Goal: Information Seeking & Learning: Learn about a topic

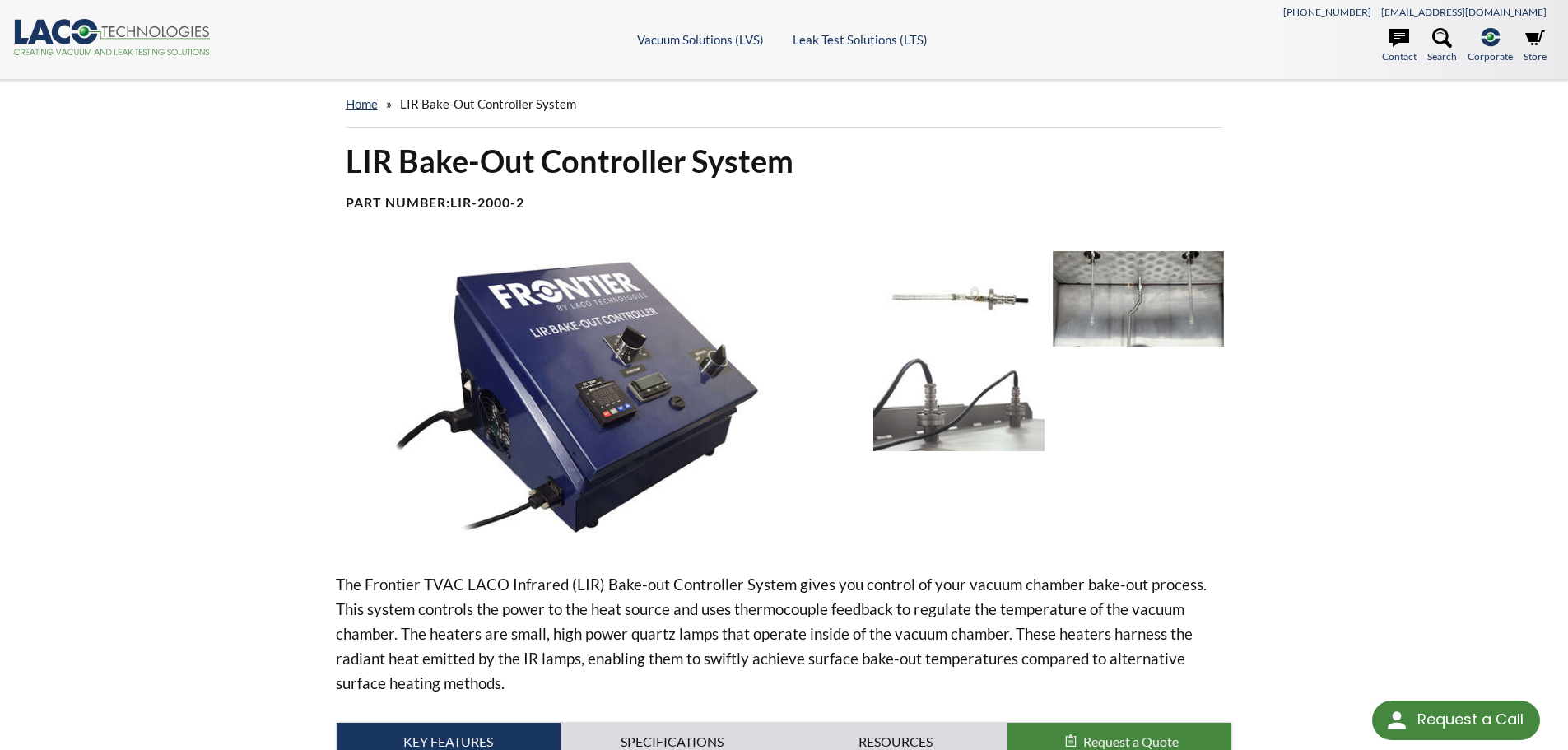
click at [989, 308] on img at bounding box center [959, 299] width 171 height 96
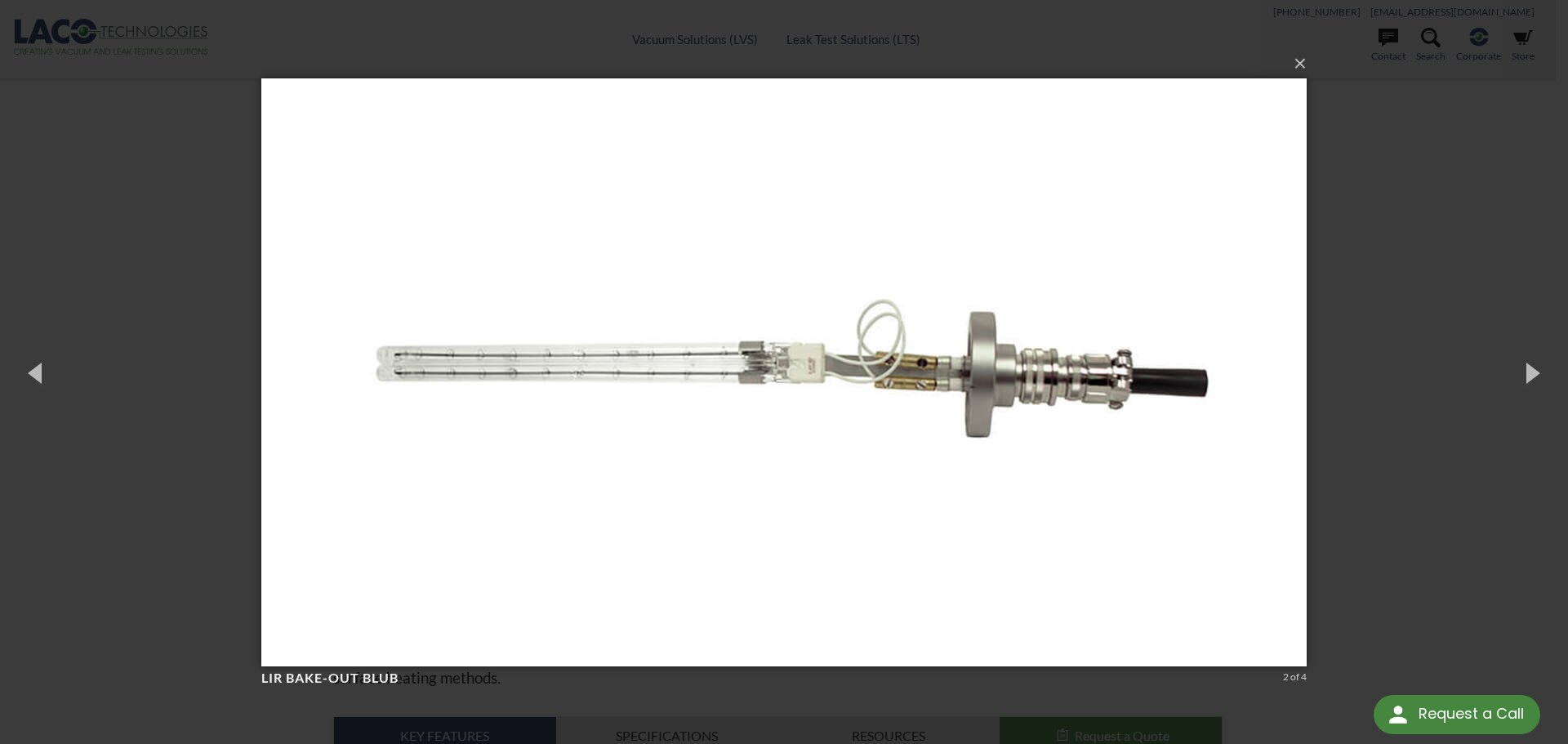
click at [133, 200] on div "× LIR Bake-Out Blub 2 of 4 Loading..." at bounding box center [784, 372] width 1568 height 744
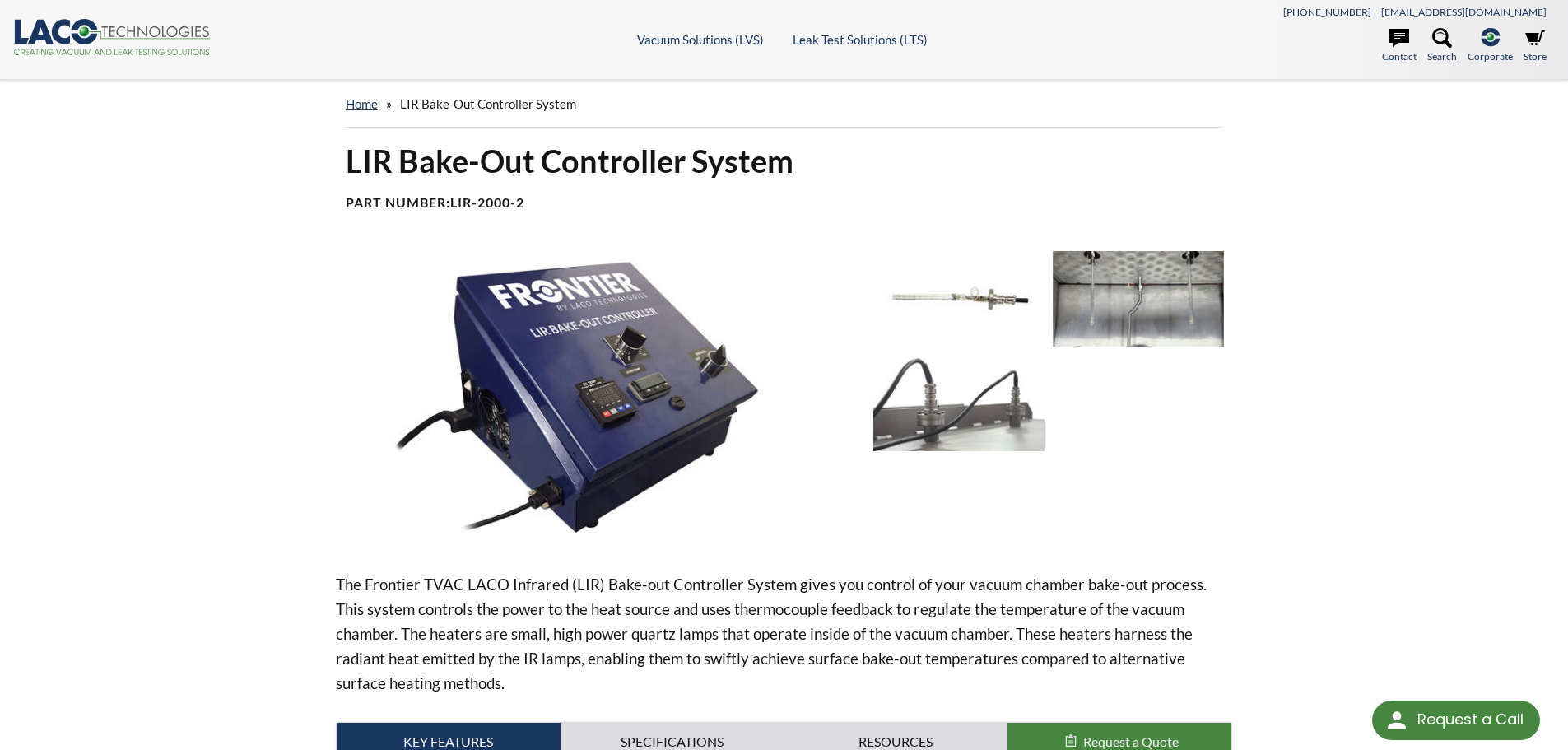
click at [1145, 314] on img at bounding box center [1138, 299] width 171 height 96
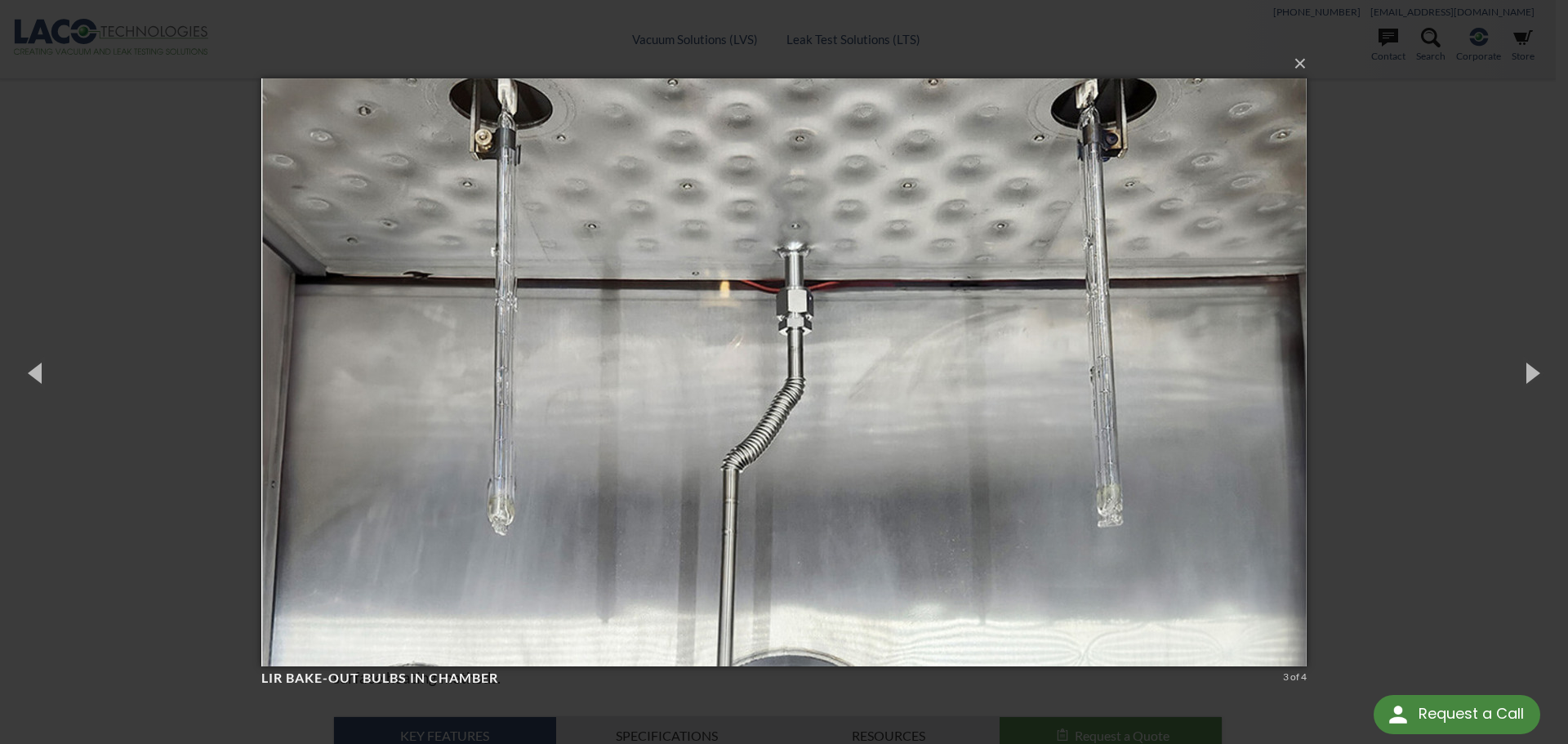
click at [132, 214] on div "× LIR Bake-Out Bulbs in chamber 3 of 4 Loading..." at bounding box center [784, 372] width 1568 height 744
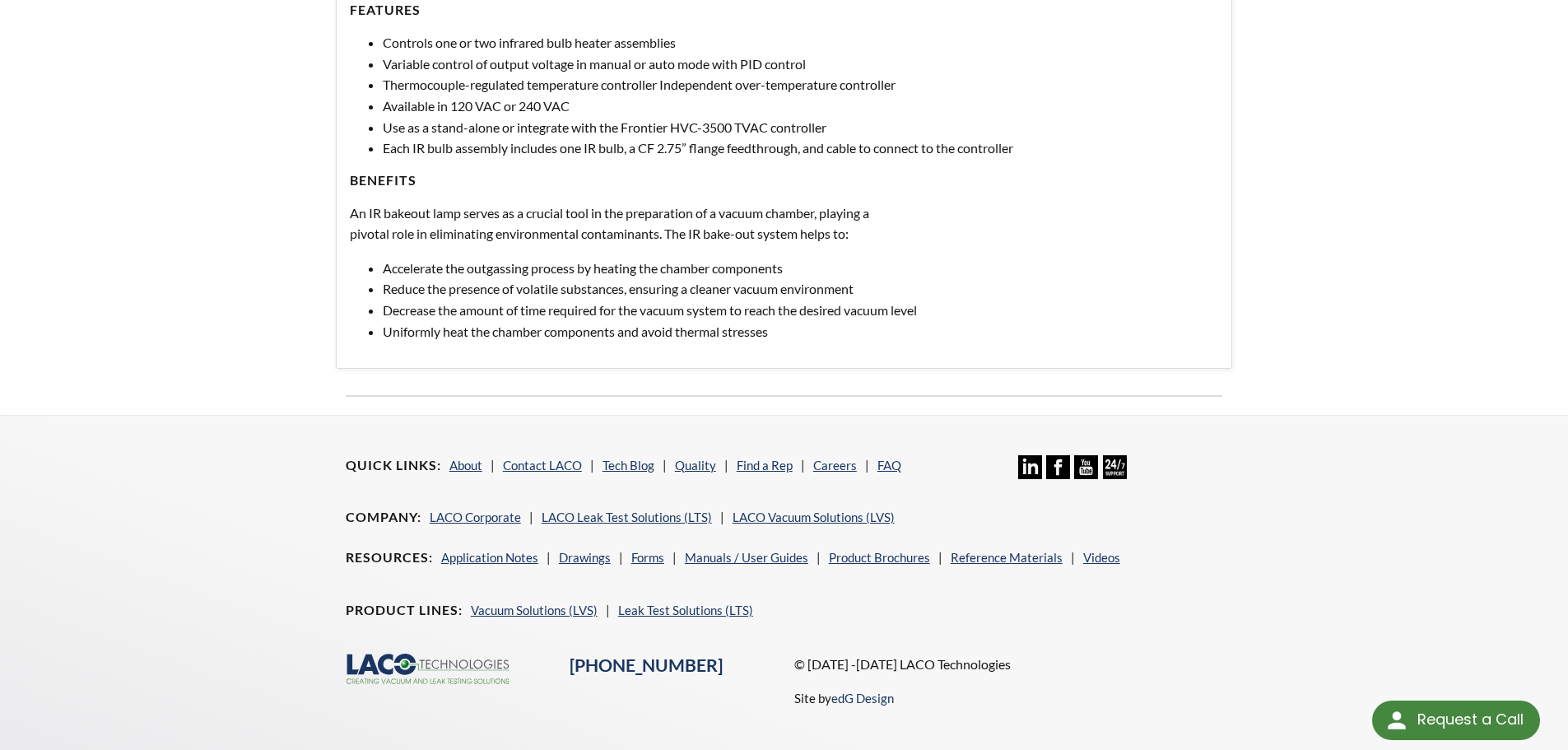
scroll to position [817, 0]
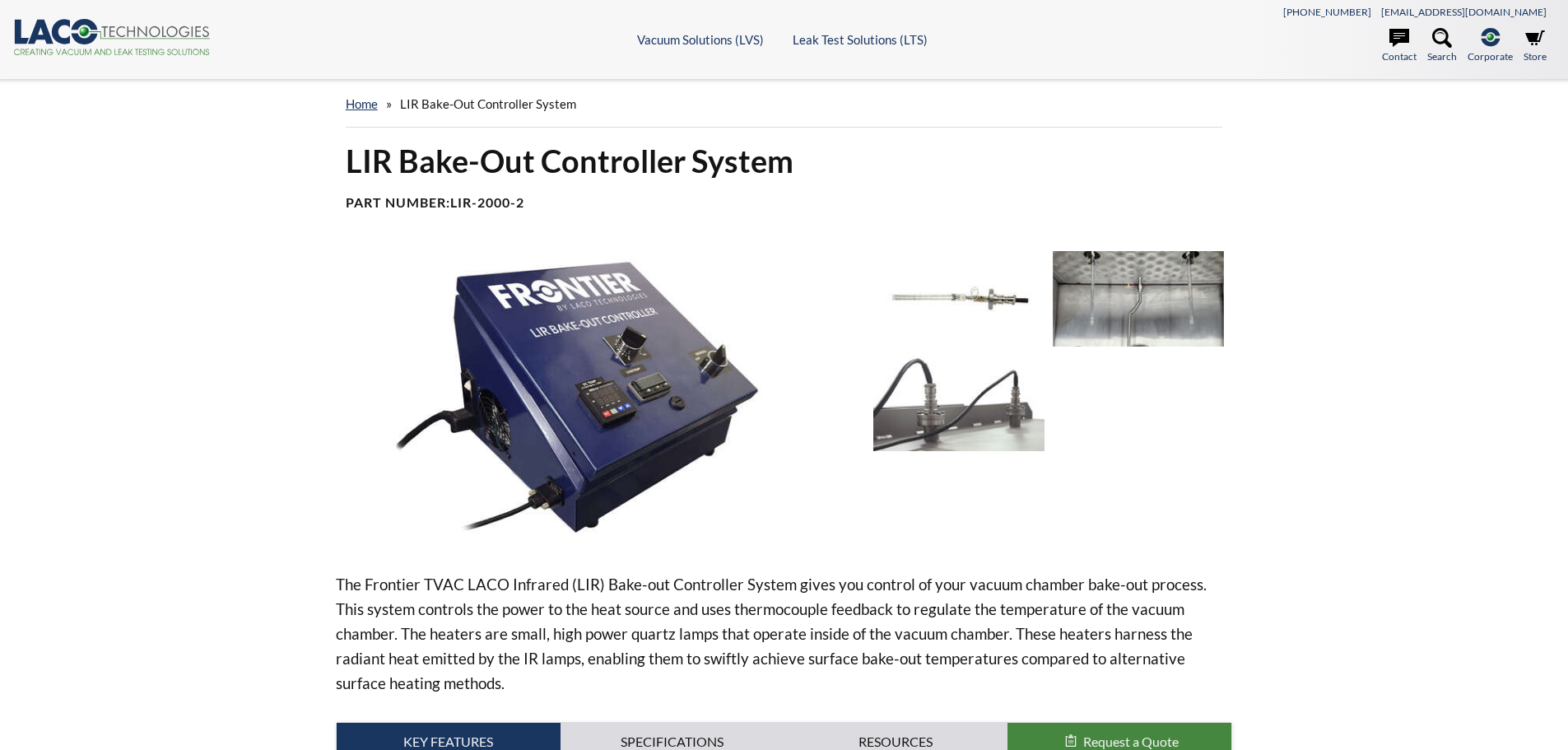
select select "Language Translate Widget"
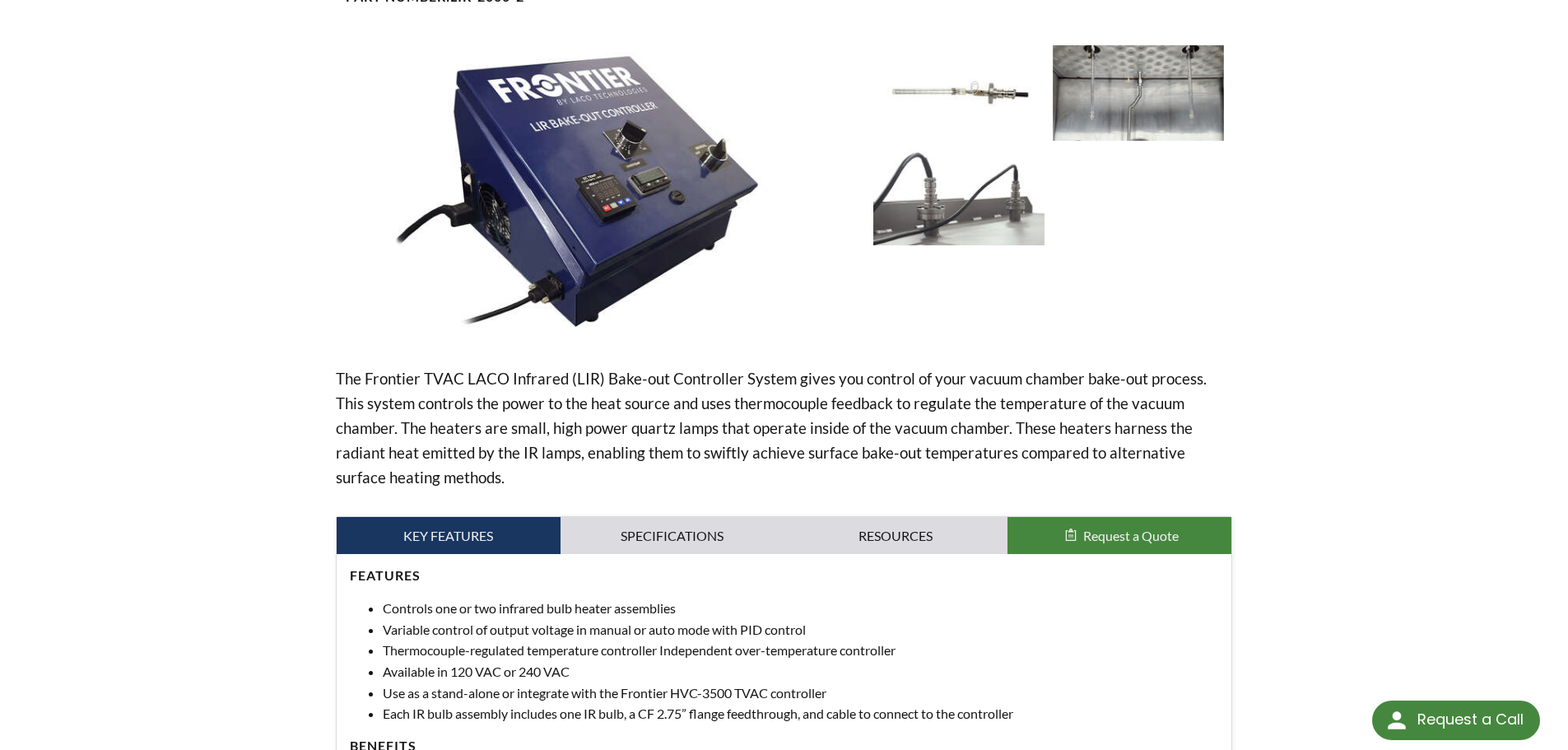
scroll to position [159, 0]
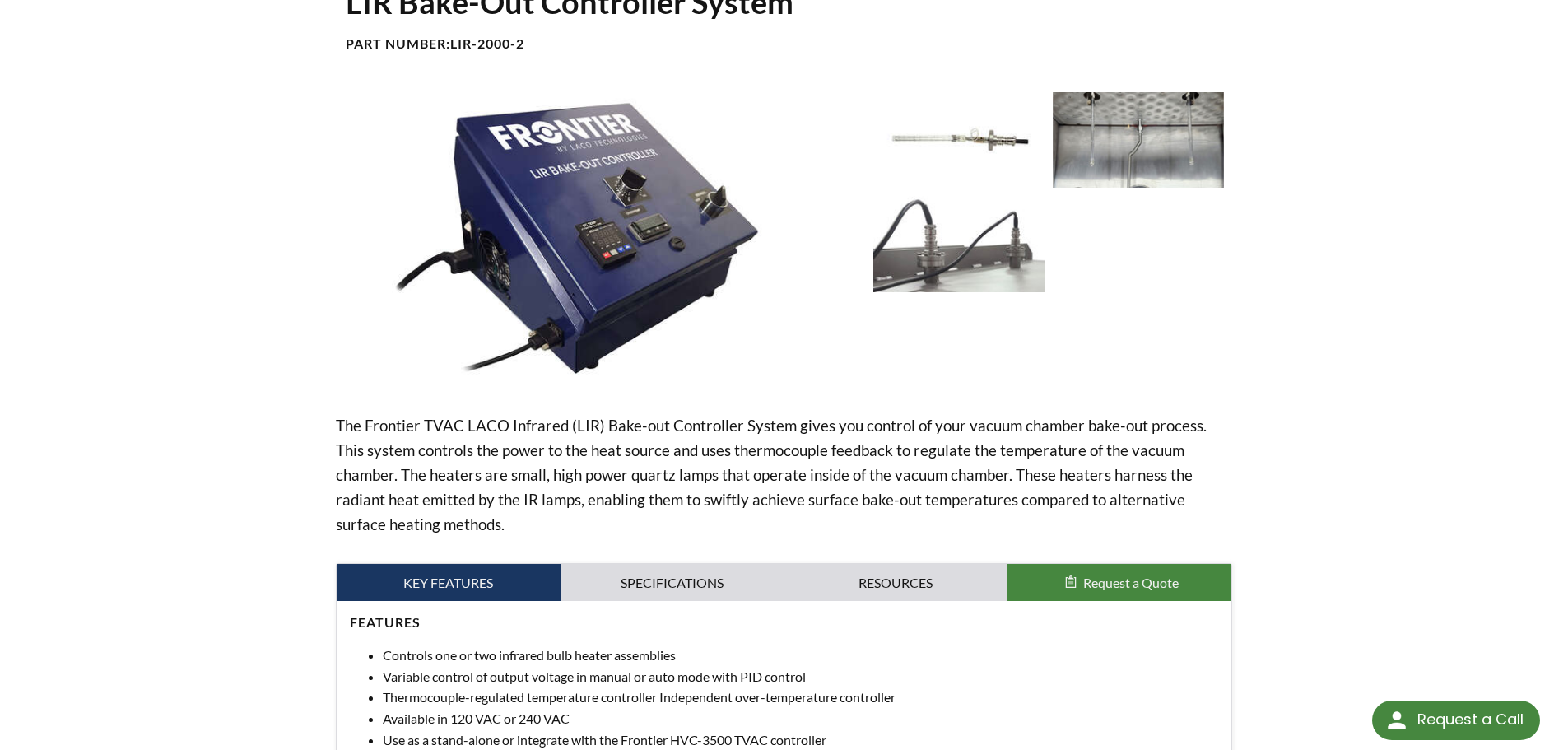
click at [994, 134] on img at bounding box center [959, 140] width 171 height 96
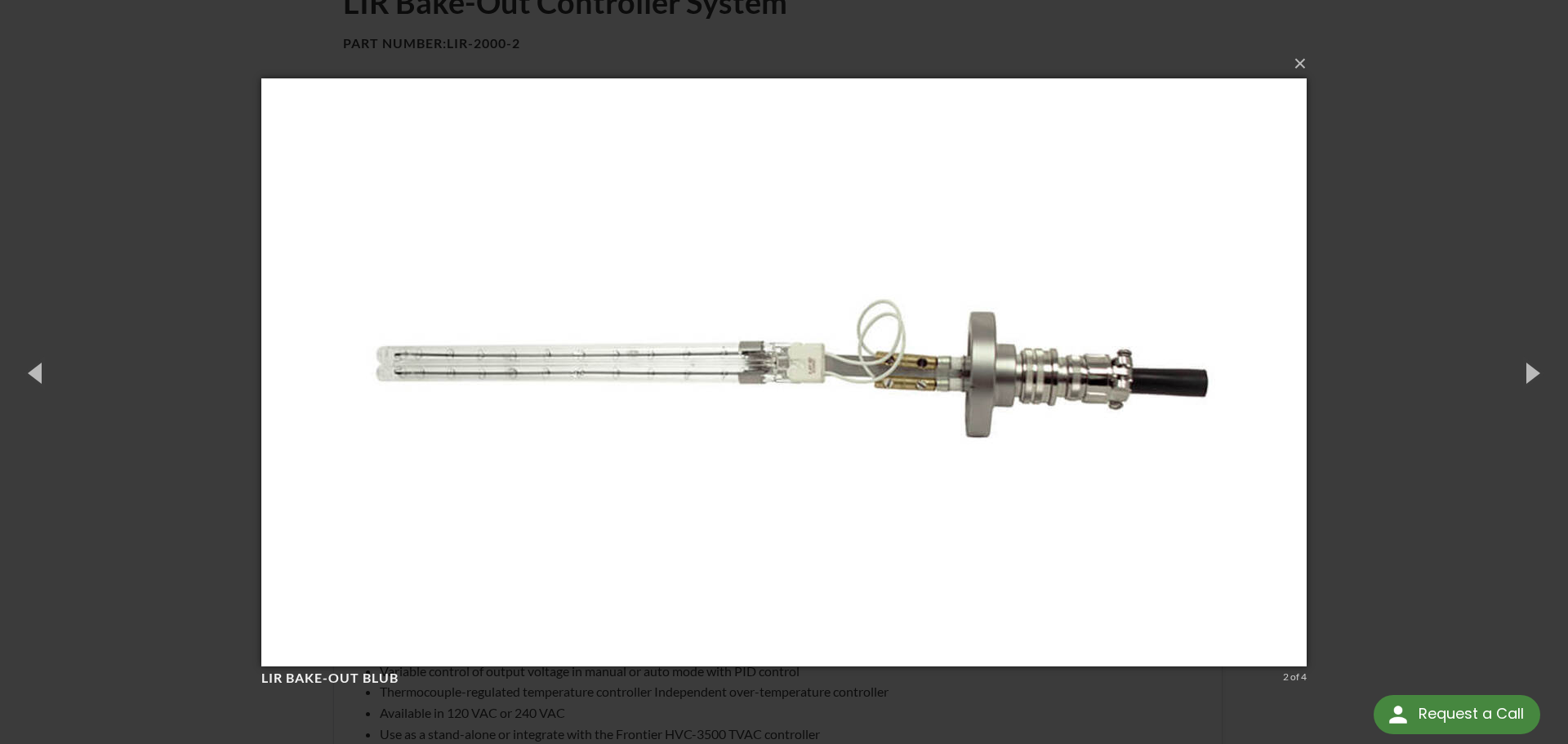
click at [1482, 268] on div "× LIR Bake-Out Blub 2 of 4 Loading..." at bounding box center [784, 372] width 1568 height 744
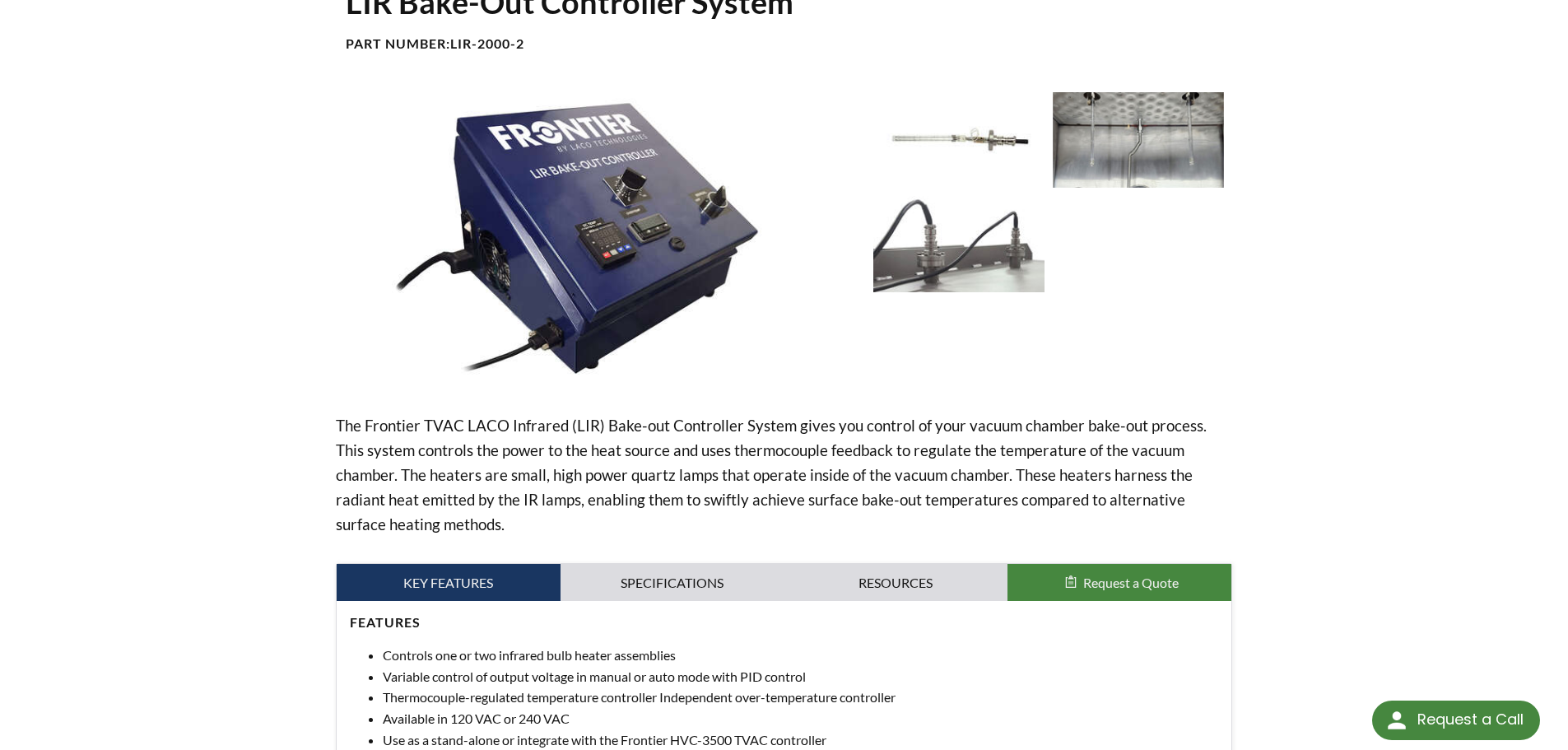
click at [1192, 142] on img at bounding box center [1138, 140] width 171 height 96
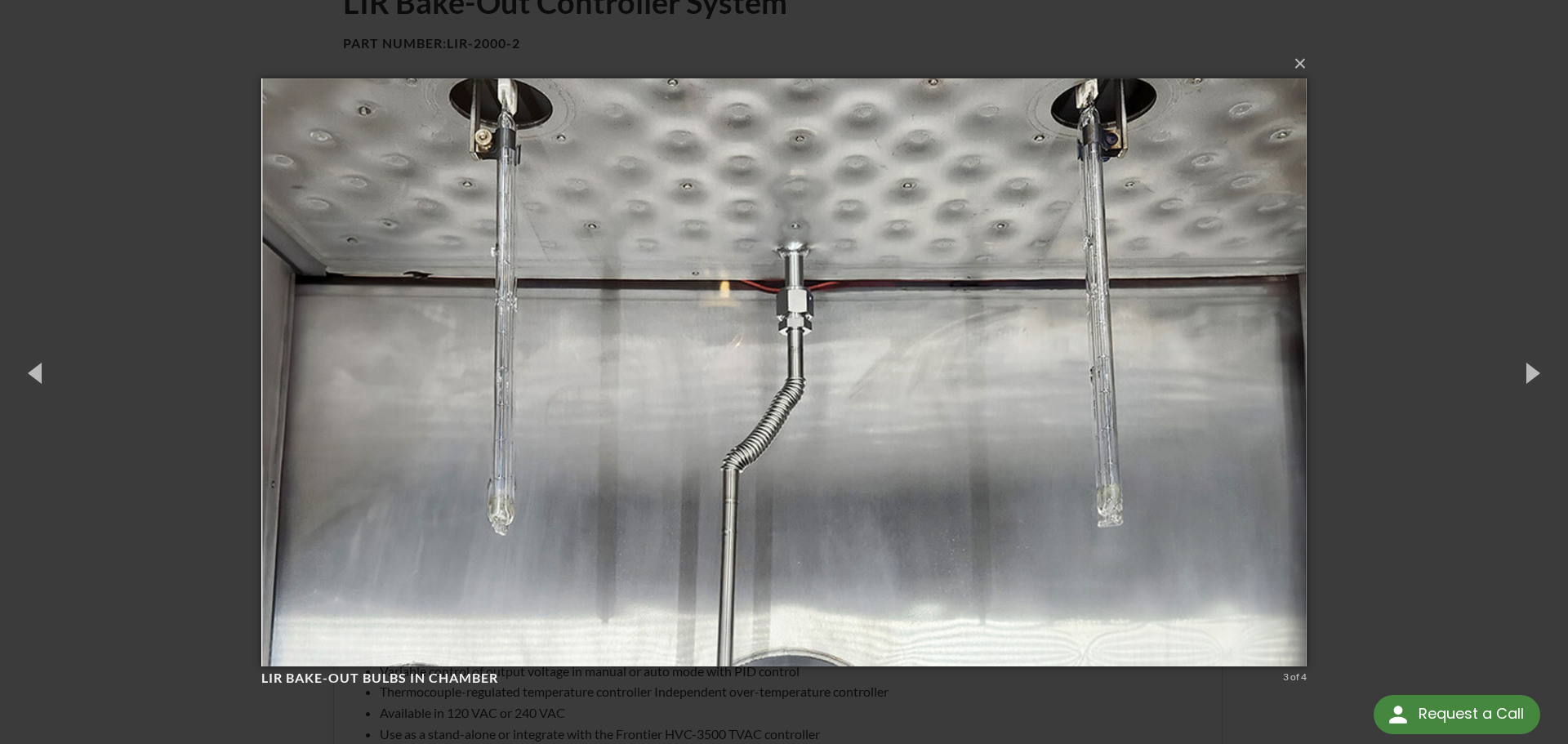
click at [1354, 205] on div "× LIR Bake-Out Bulbs in chamber 3 of 4 Loading..." at bounding box center [784, 372] width 1568 height 744
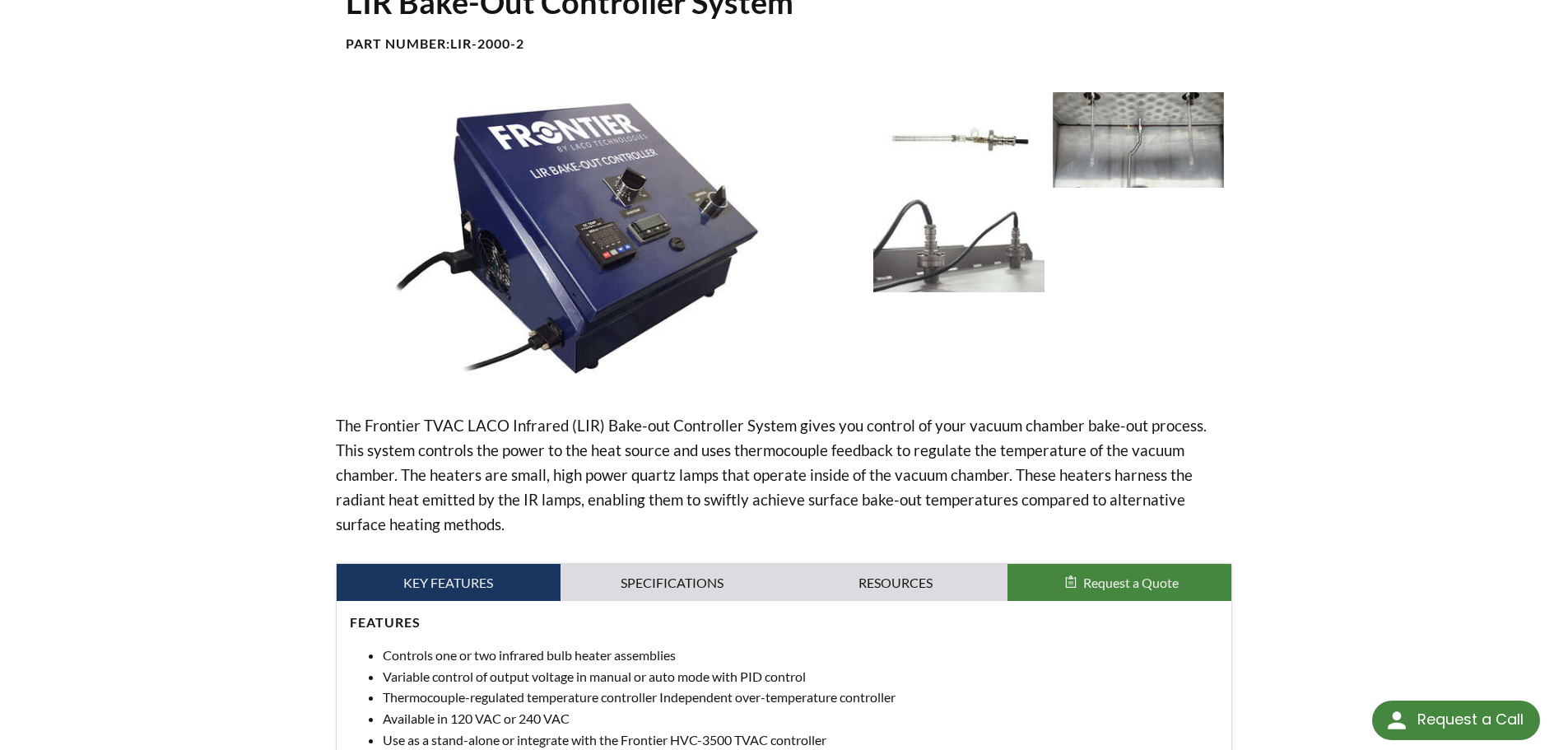
click at [956, 260] on img at bounding box center [959, 243] width 171 height 96
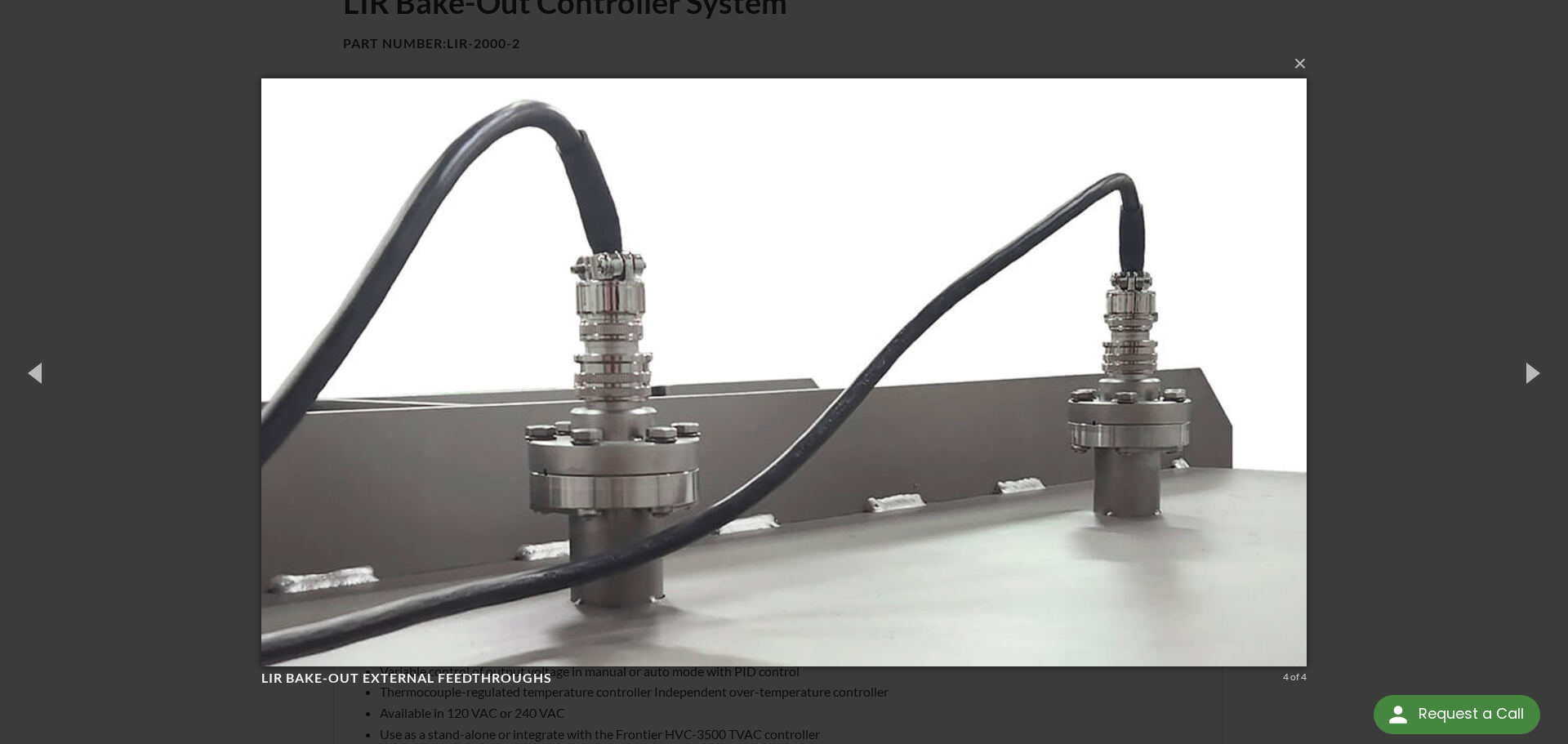
click at [134, 172] on div "× LIR Bake-Out External feedthroughs 4 of 4 Loading..." at bounding box center [784, 372] width 1568 height 744
